Goal: Information Seeking & Learning: Learn about a topic

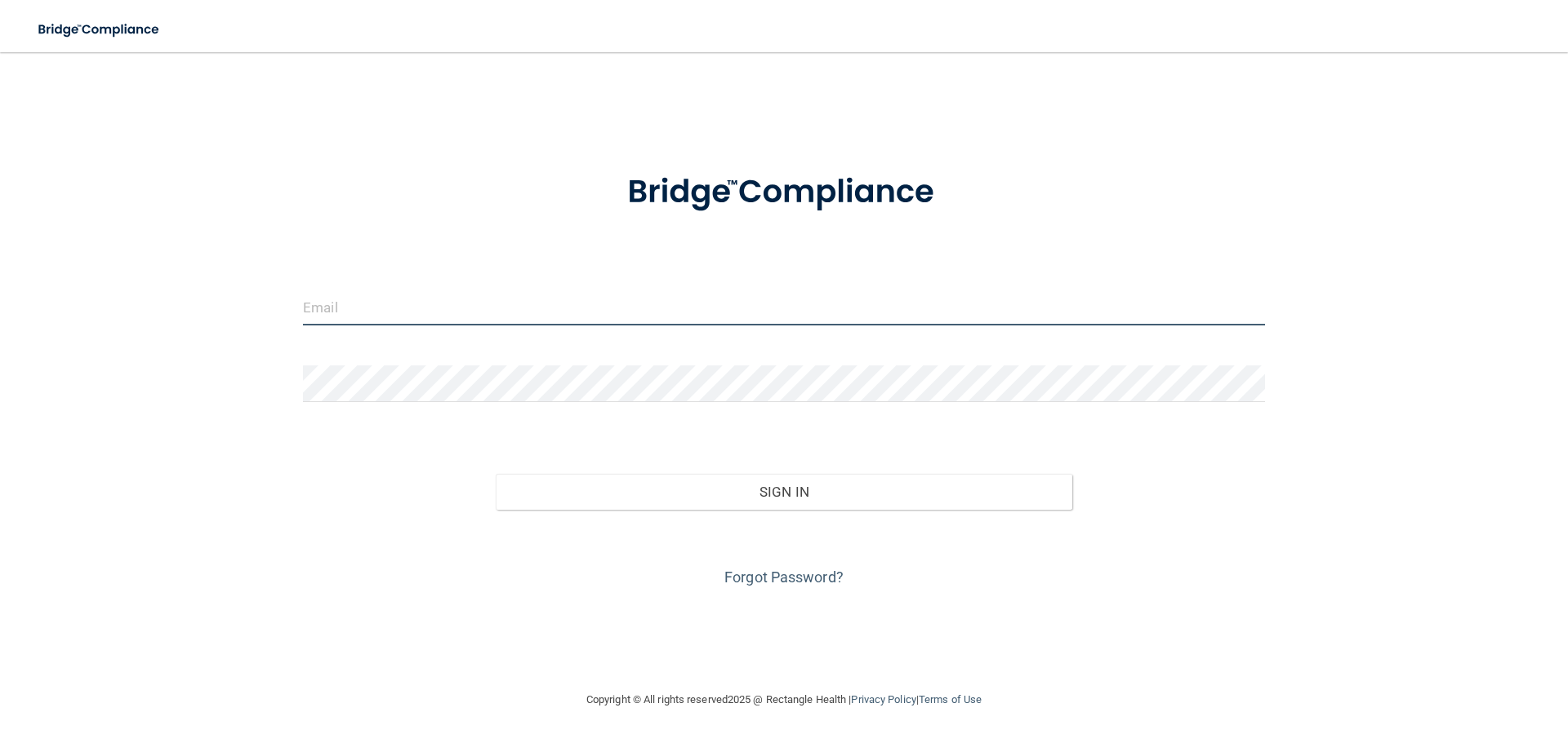
click at [395, 292] on input "email" at bounding box center [784, 307] width 962 height 37
type input "[PERSON_NAME][EMAIL_ADDRESS][DOMAIN_NAME]"
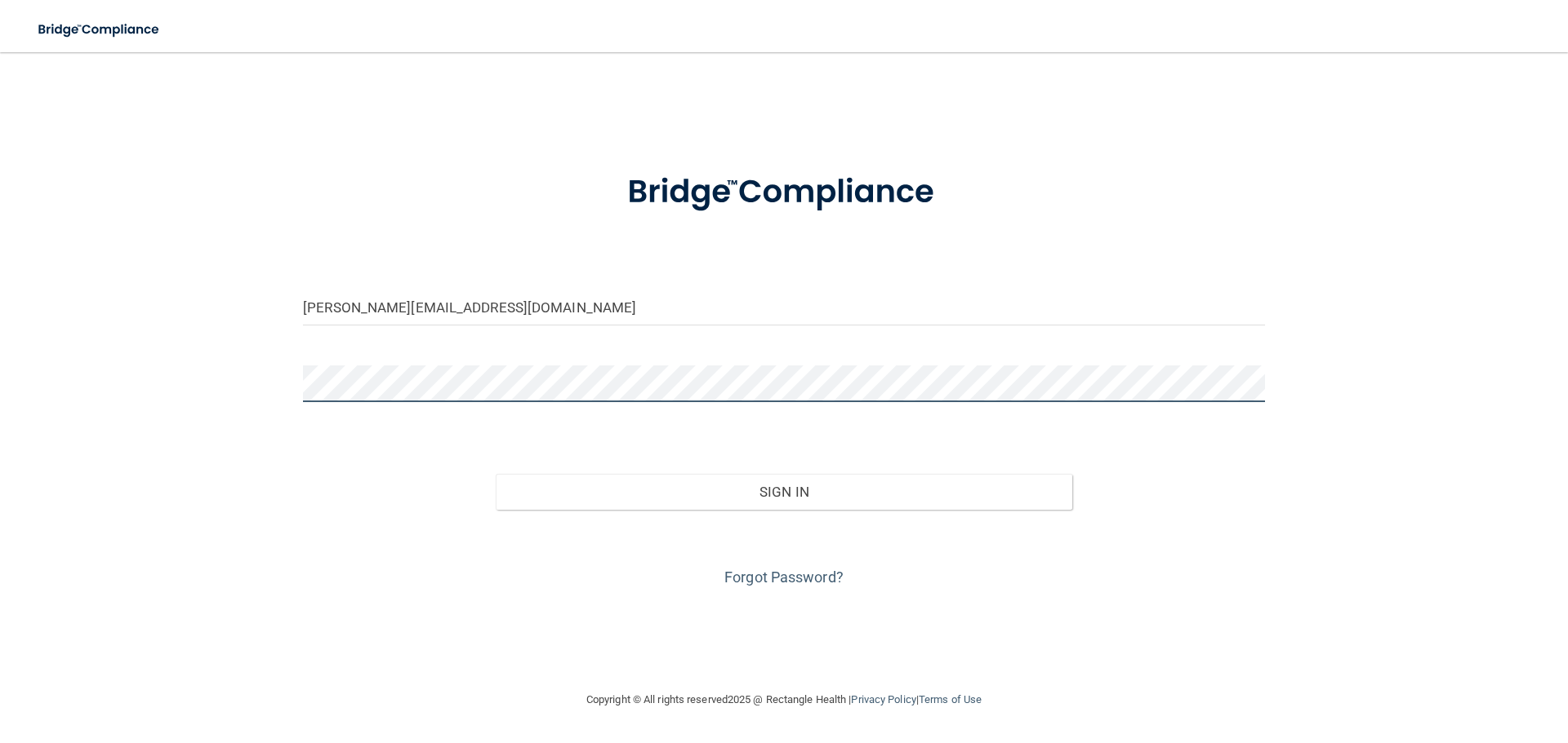
click at [495, 474] on button "Sign In" at bounding box center [784, 492] width 577 height 36
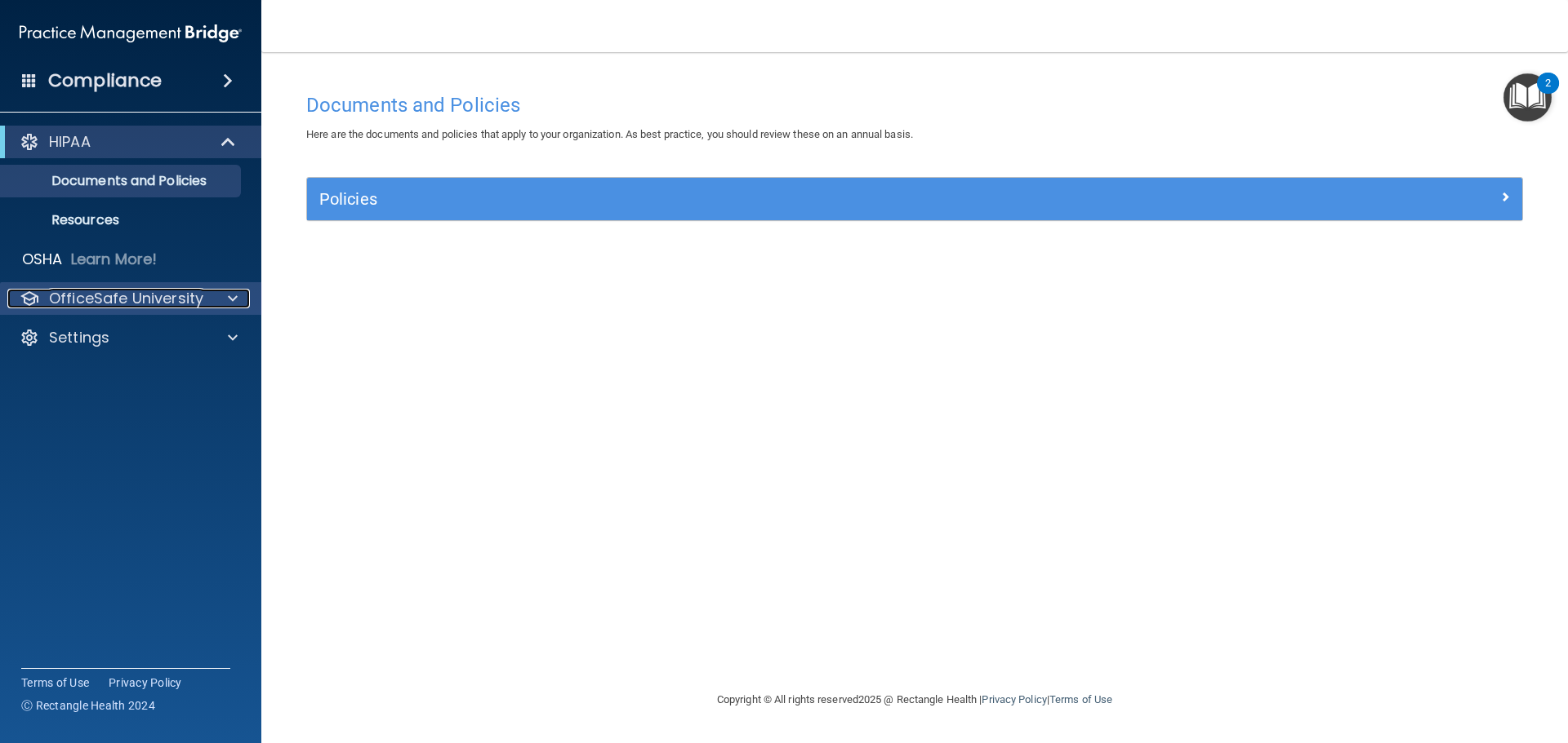
click at [196, 306] on p "OfficeSafe University" at bounding box center [126, 298] width 155 height 19
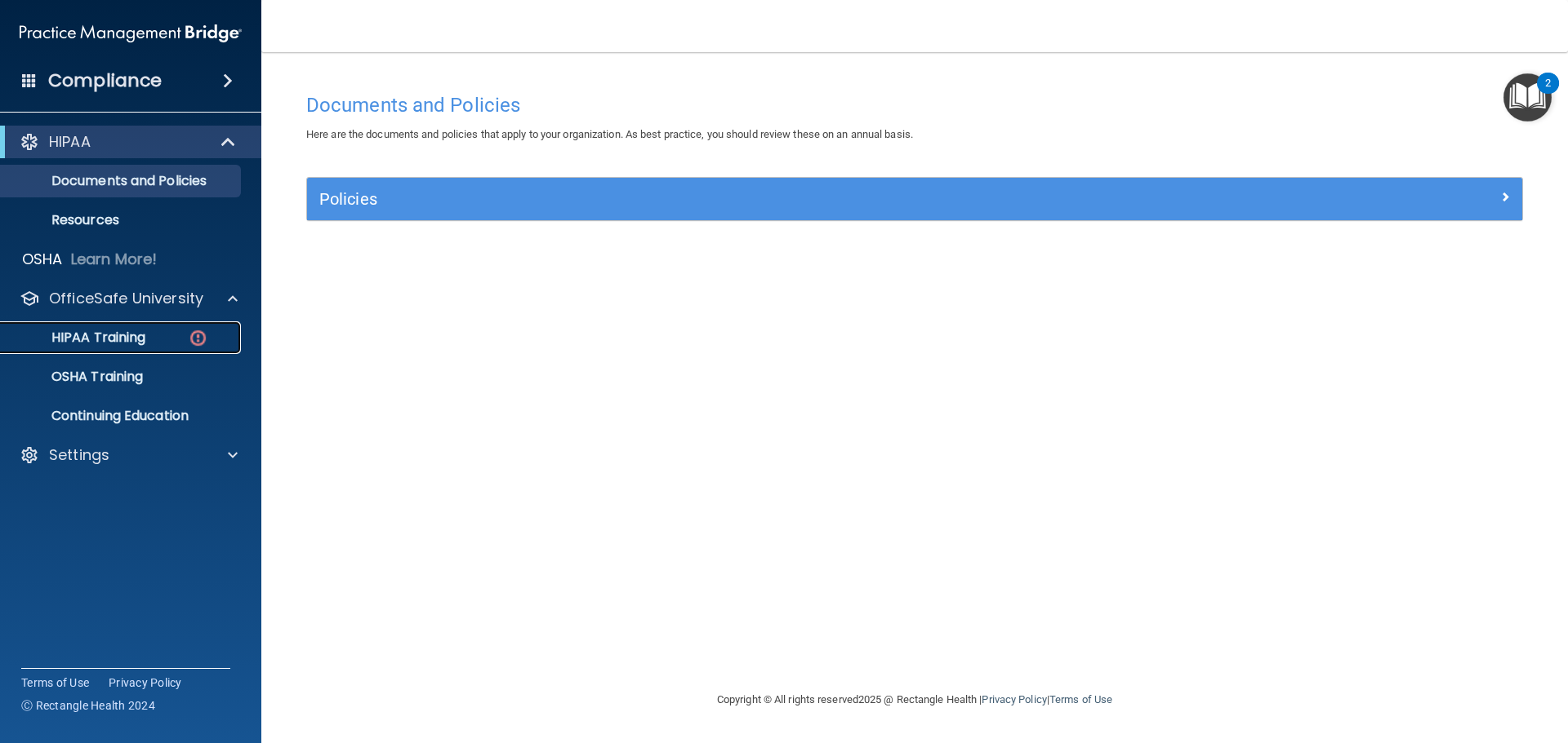
click at [186, 336] on div "HIPAA Training" at bounding box center [122, 338] width 223 height 17
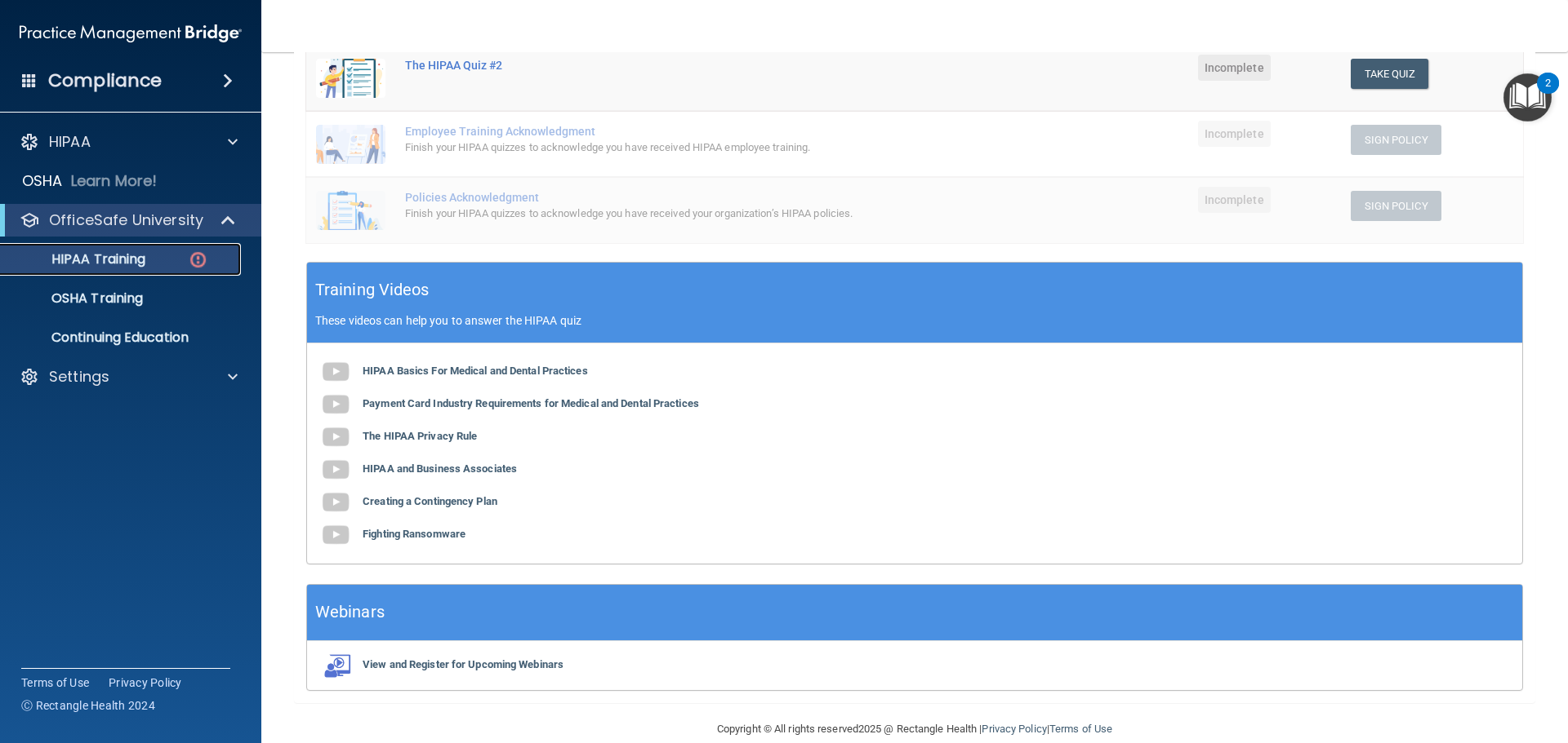
scroll to position [400, 0]
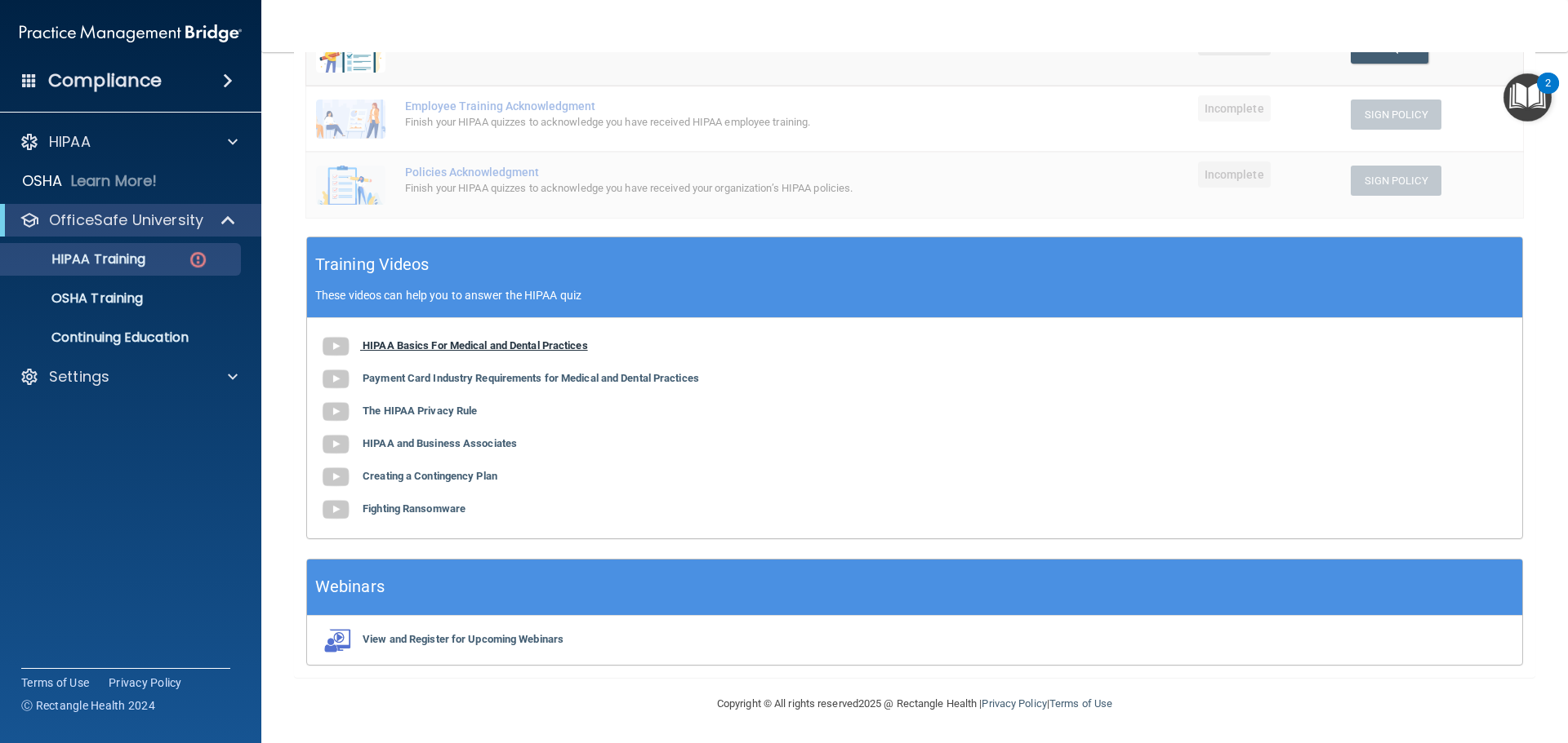
click at [523, 343] on b "HIPAA Basics For Medical and Dental Practices" at bounding box center [475, 346] width 226 height 13
click at [482, 375] on b "Payment Card Industry Requirements for Medical and Dental Practices" at bounding box center [530, 378] width 337 height 13
click at [436, 410] on b "The HIPAA Privacy Rule" at bounding box center [419, 411] width 114 height 13
click at [474, 447] on b "HIPAA and Business Associates" at bounding box center [439, 443] width 155 height 13
click at [487, 481] on b "Creating a Contingency Plan" at bounding box center [429, 476] width 134 height 13
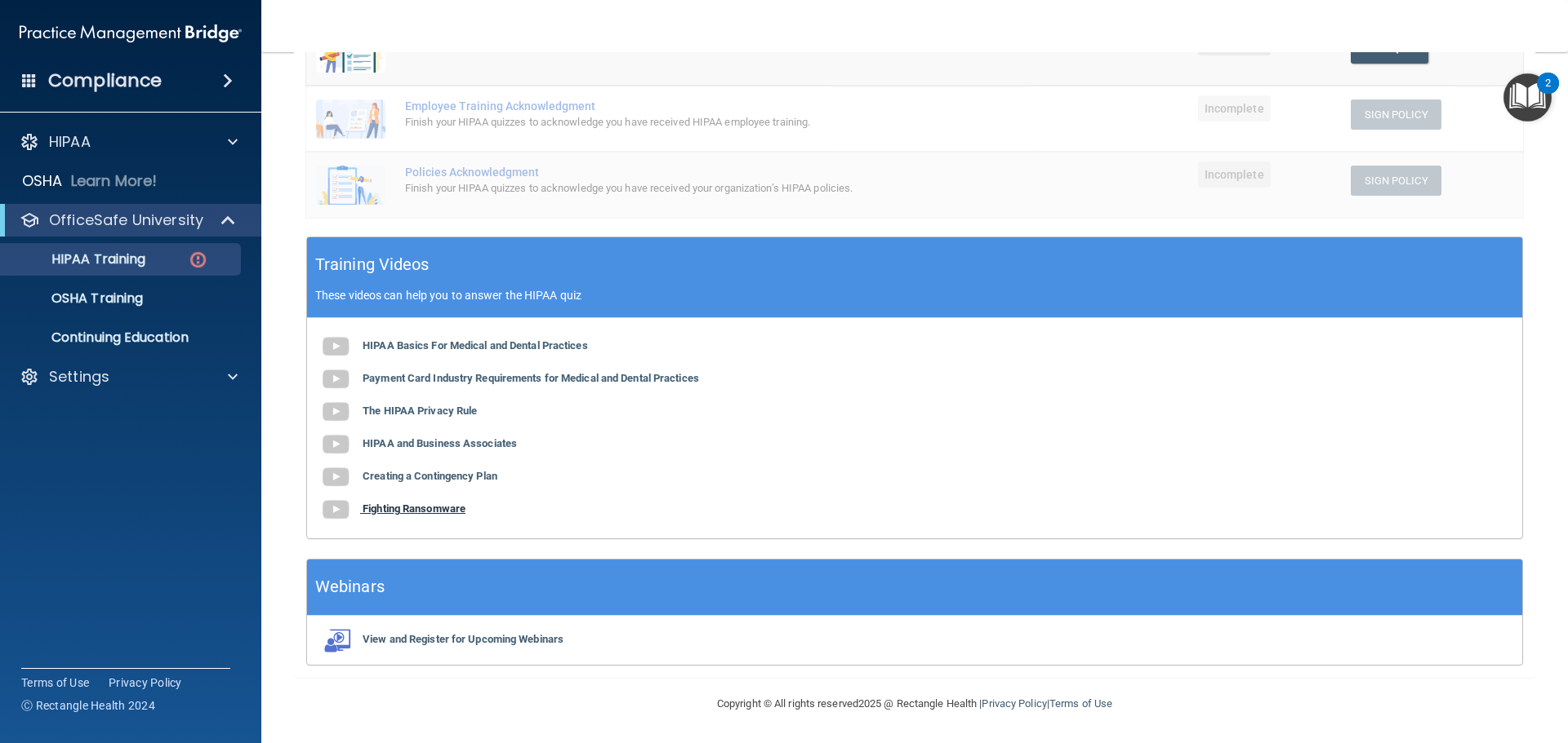
click at [431, 506] on b "Fighting Ransomware" at bounding box center [414, 508] width 103 height 13
